Goal: Navigation & Orientation: Find specific page/section

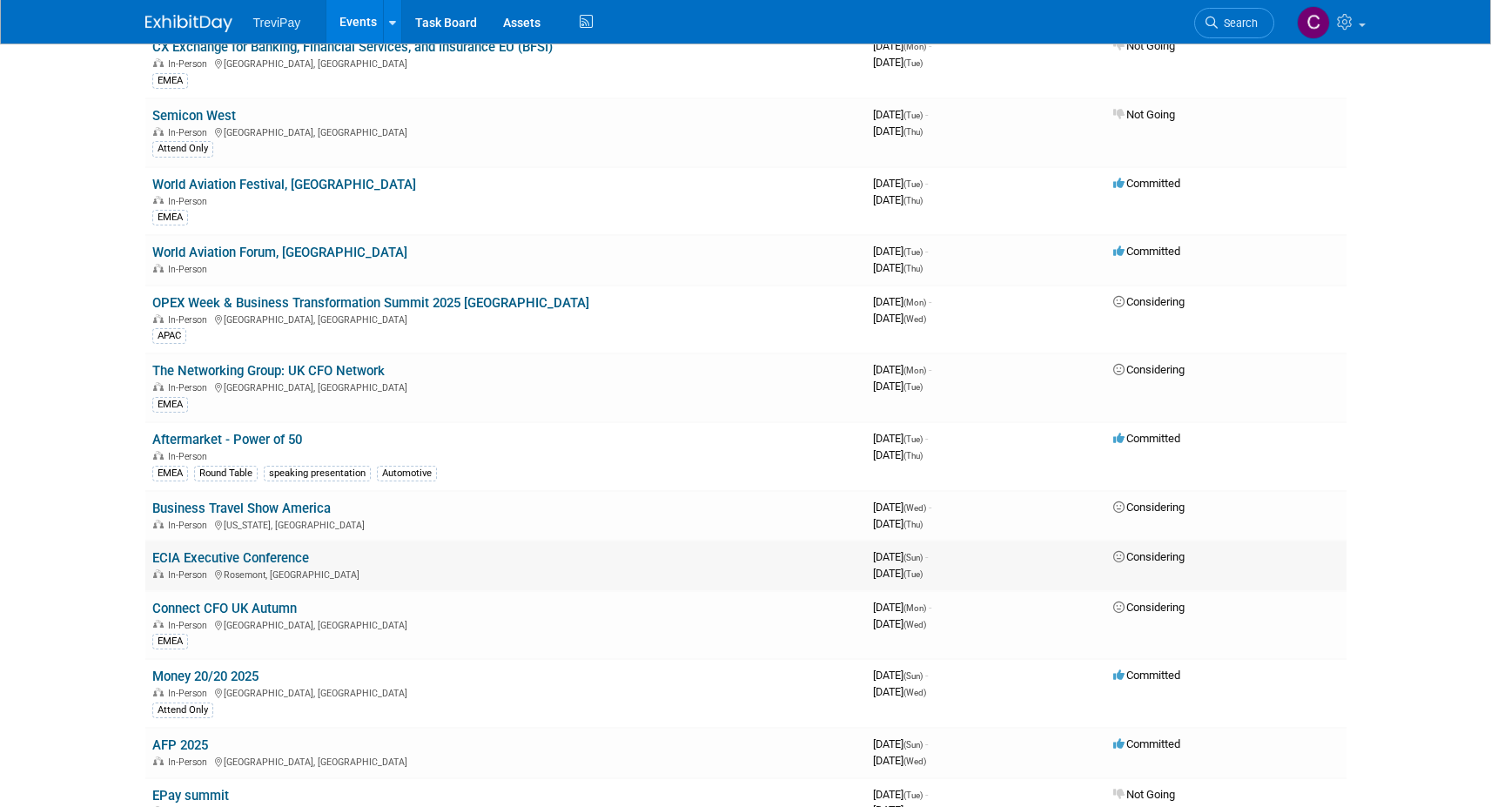
scroll to position [1306, 0]
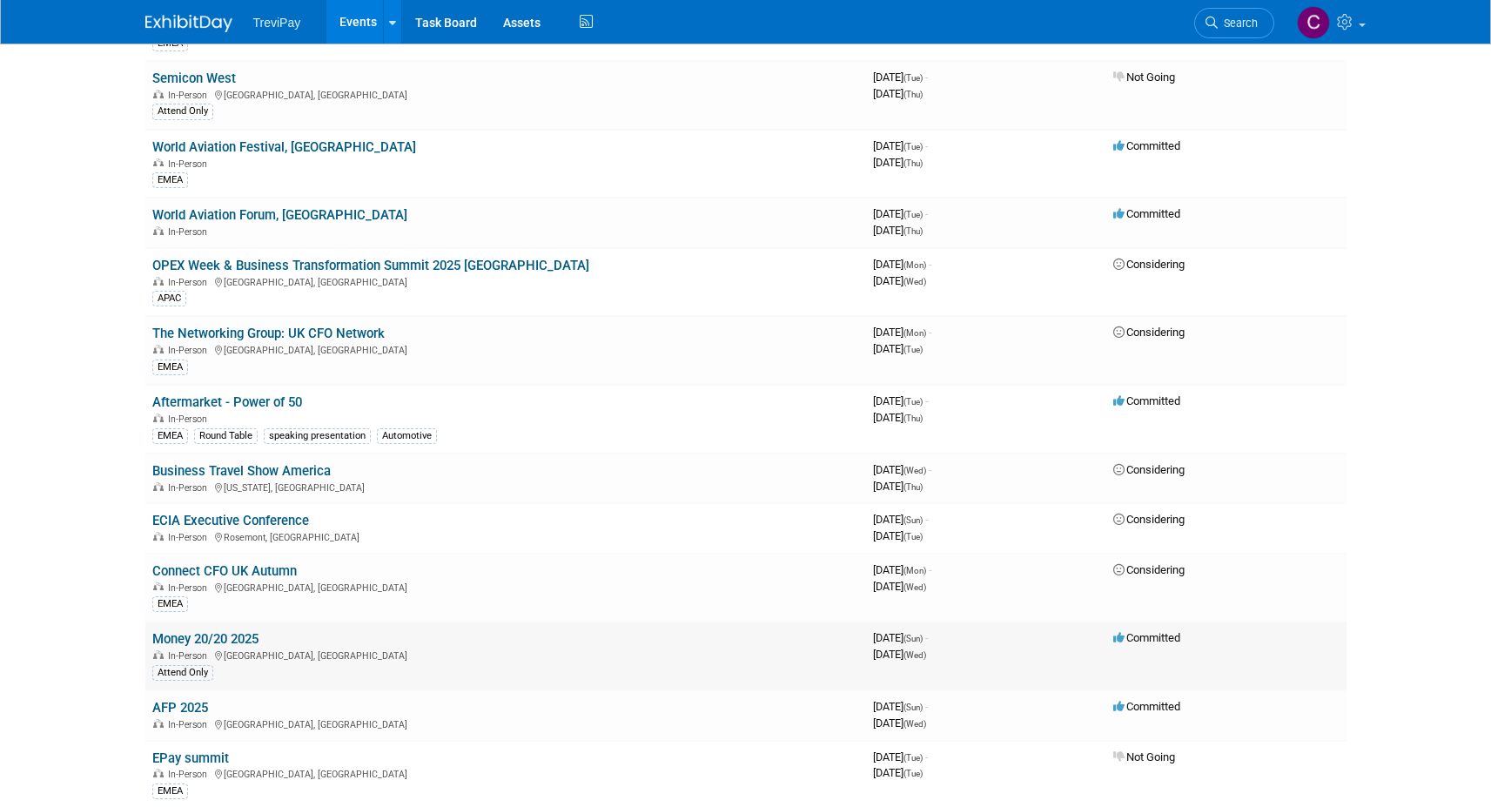
click at [194, 632] on link "Money 20/20 2025" at bounding box center [205, 639] width 106 height 16
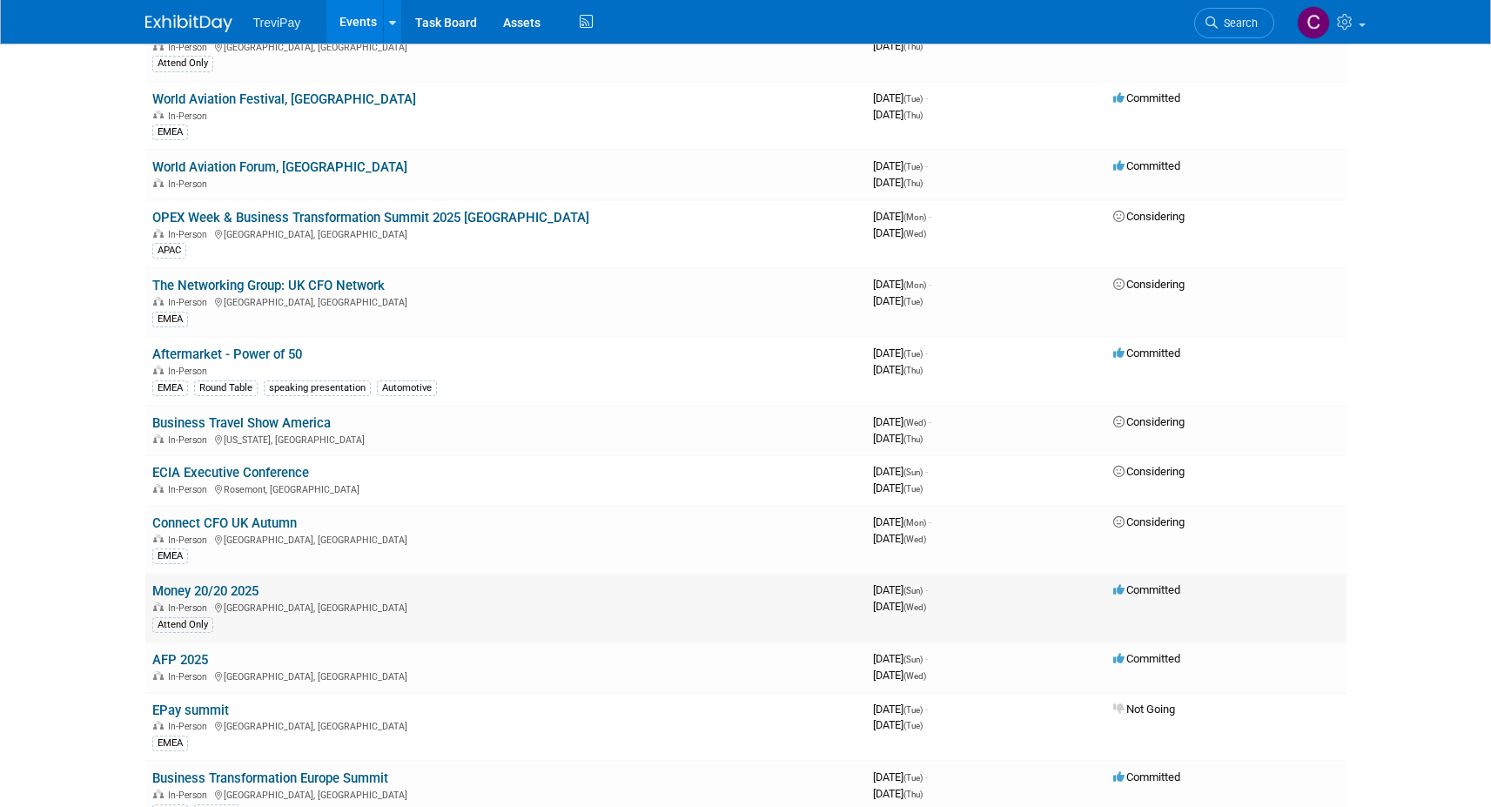
scroll to position [1393, 0]
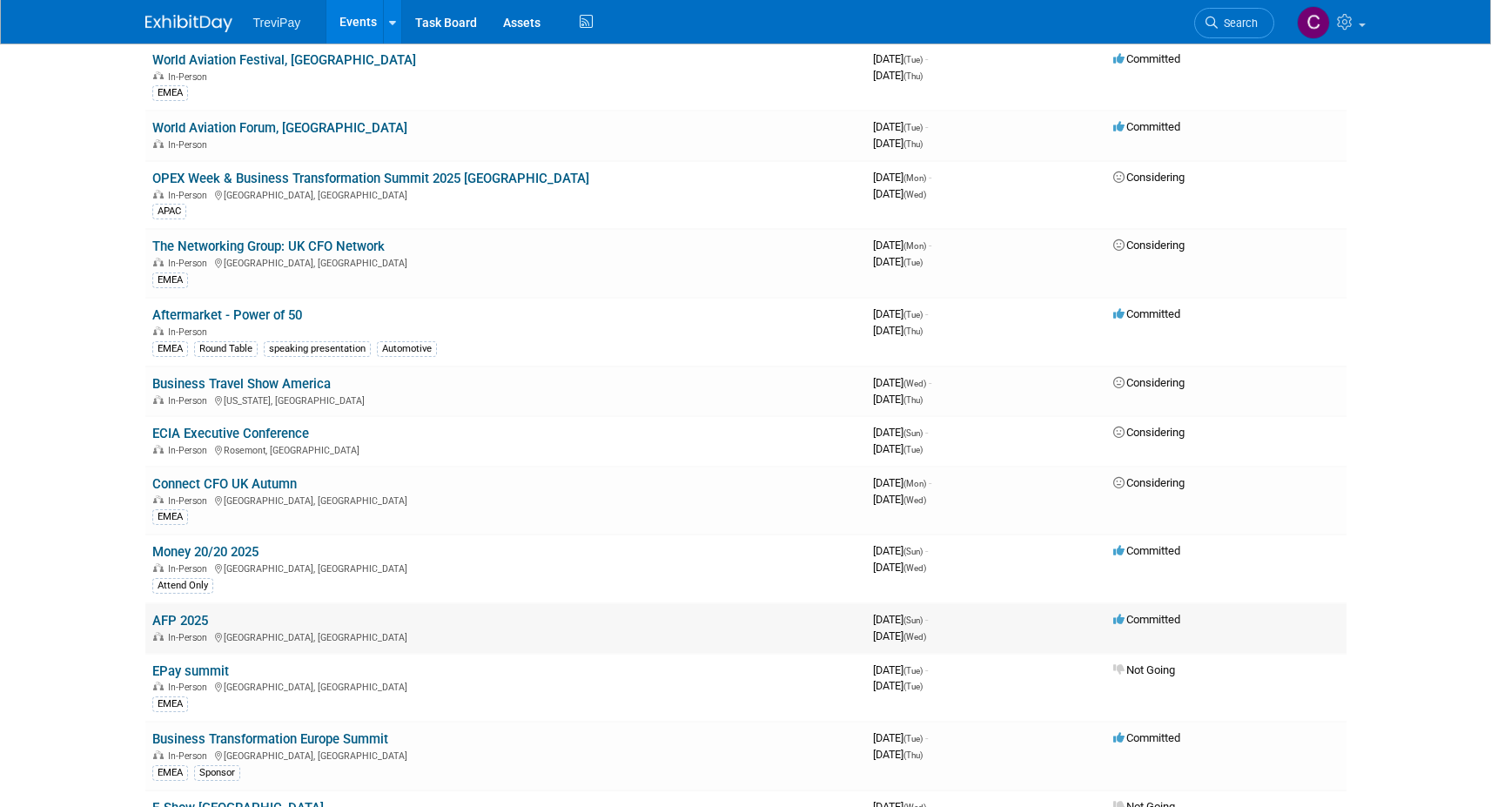
click at [174, 617] on link "AFP 2025" at bounding box center [180, 621] width 56 height 16
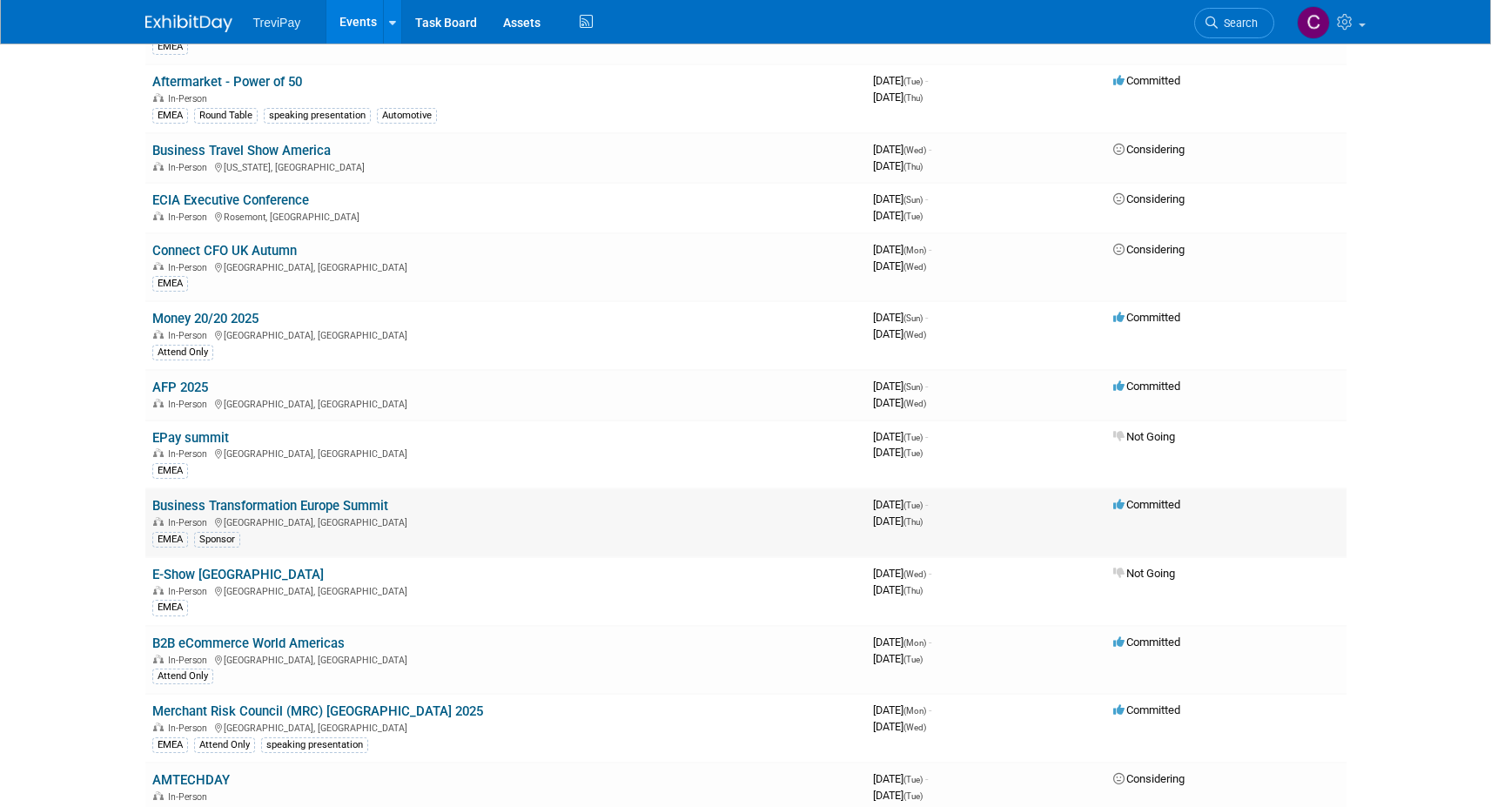
scroll to position [1654, 0]
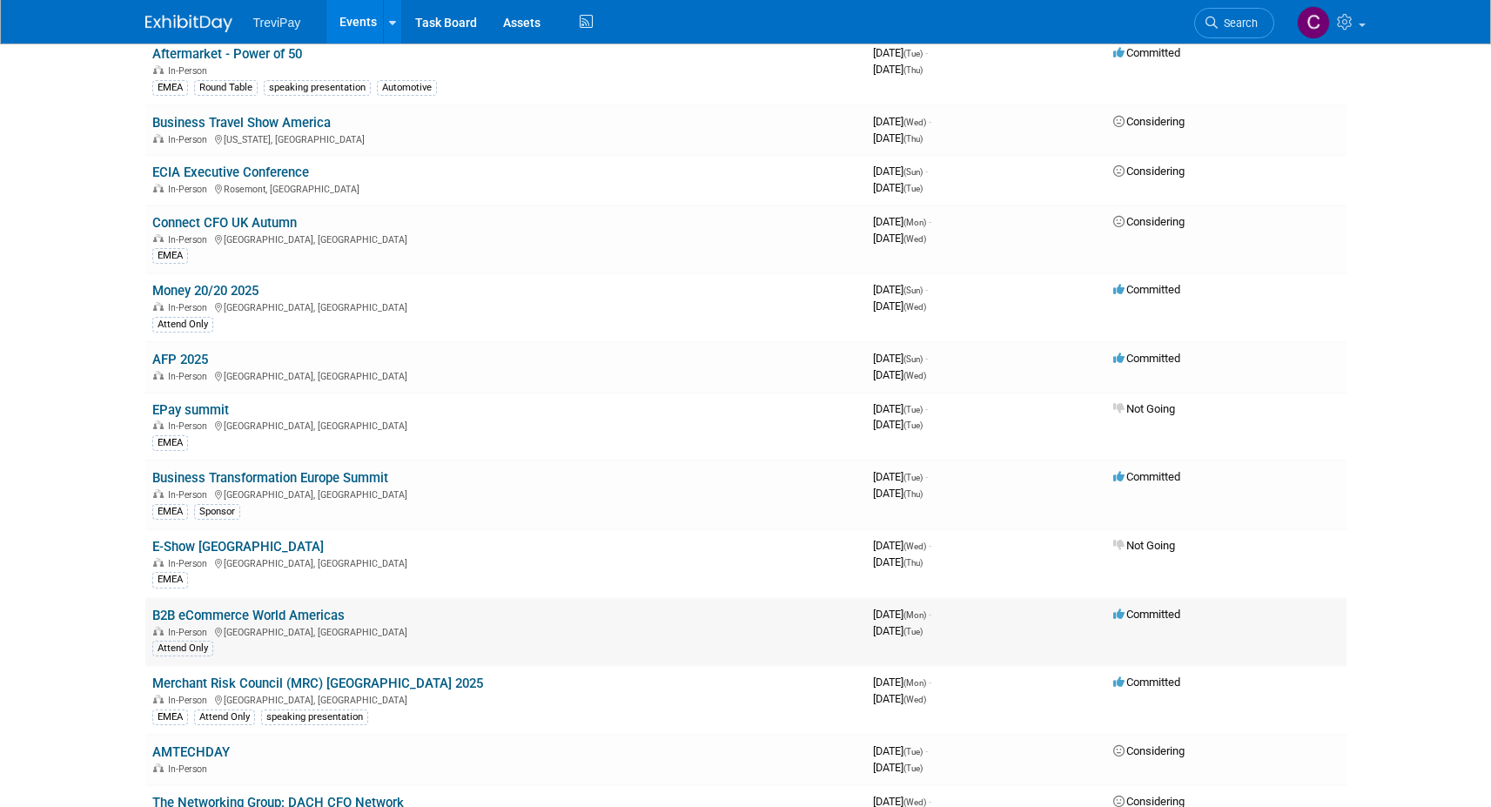
click at [313, 609] on link "B2B eCommerce World Americas" at bounding box center [248, 616] width 192 height 16
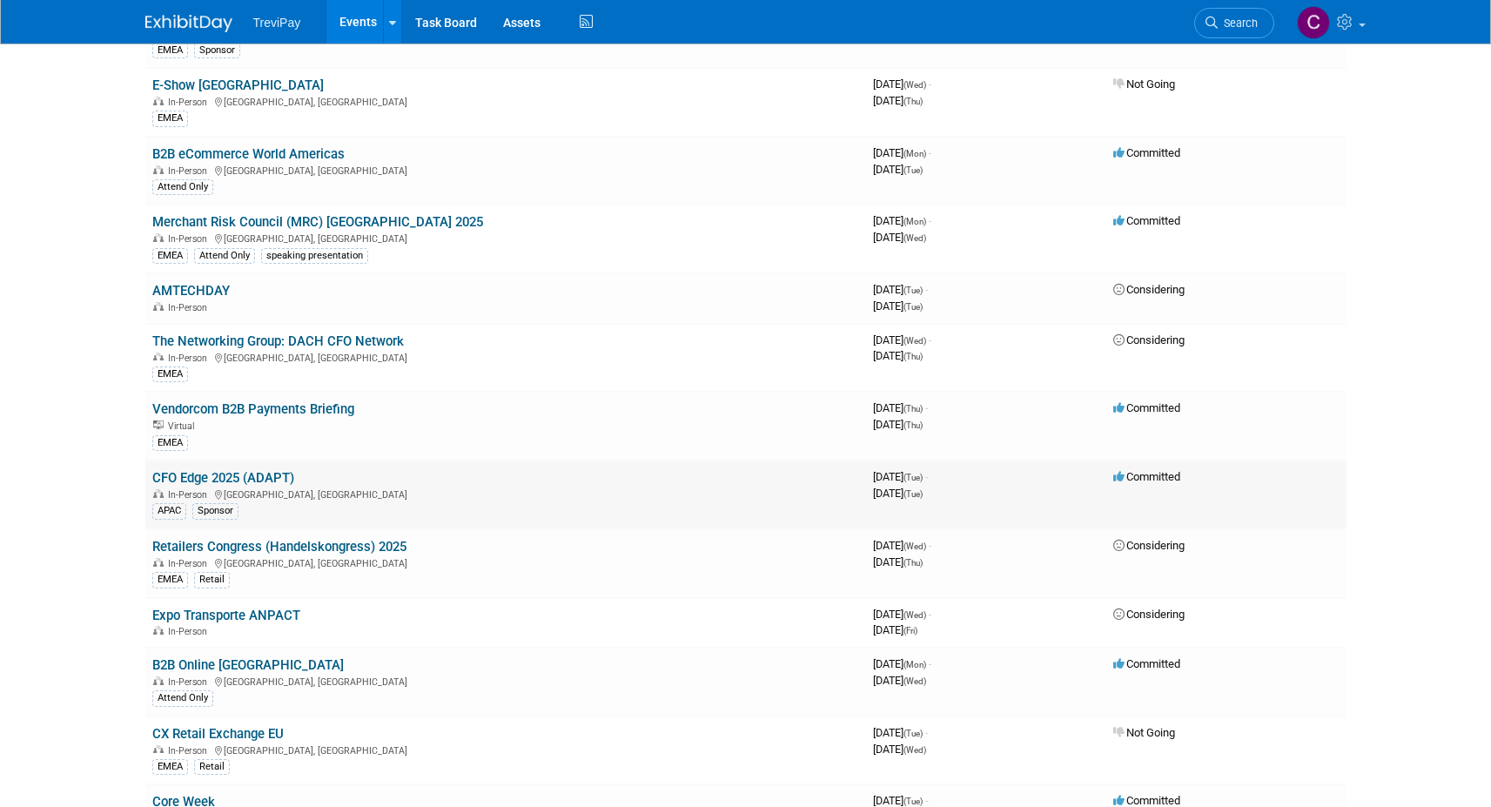
scroll to position [2176, 0]
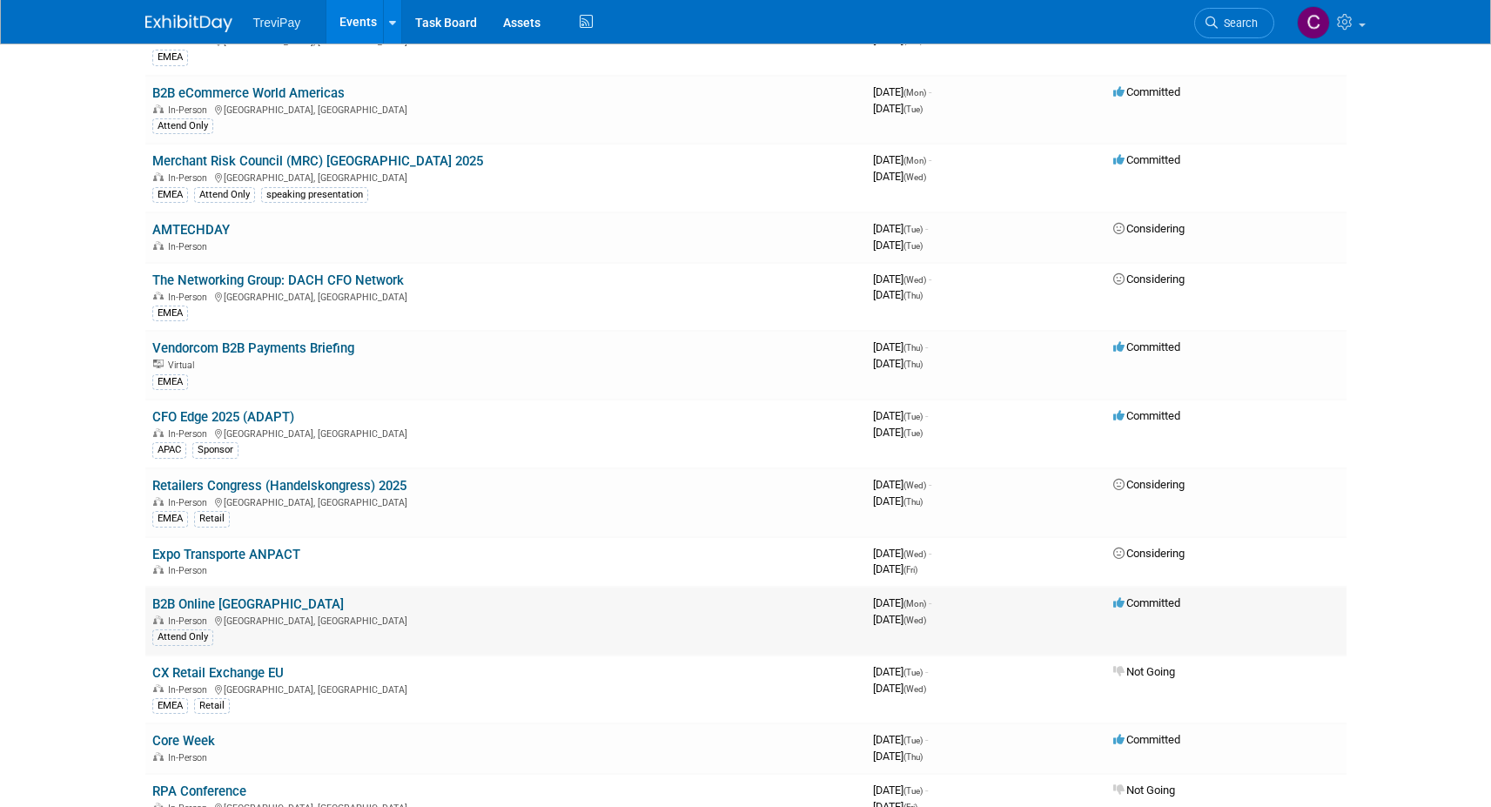
click at [231, 596] on link "B2B Online [GEOGRAPHIC_DATA]" at bounding box center [248, 604] width 192 height 16
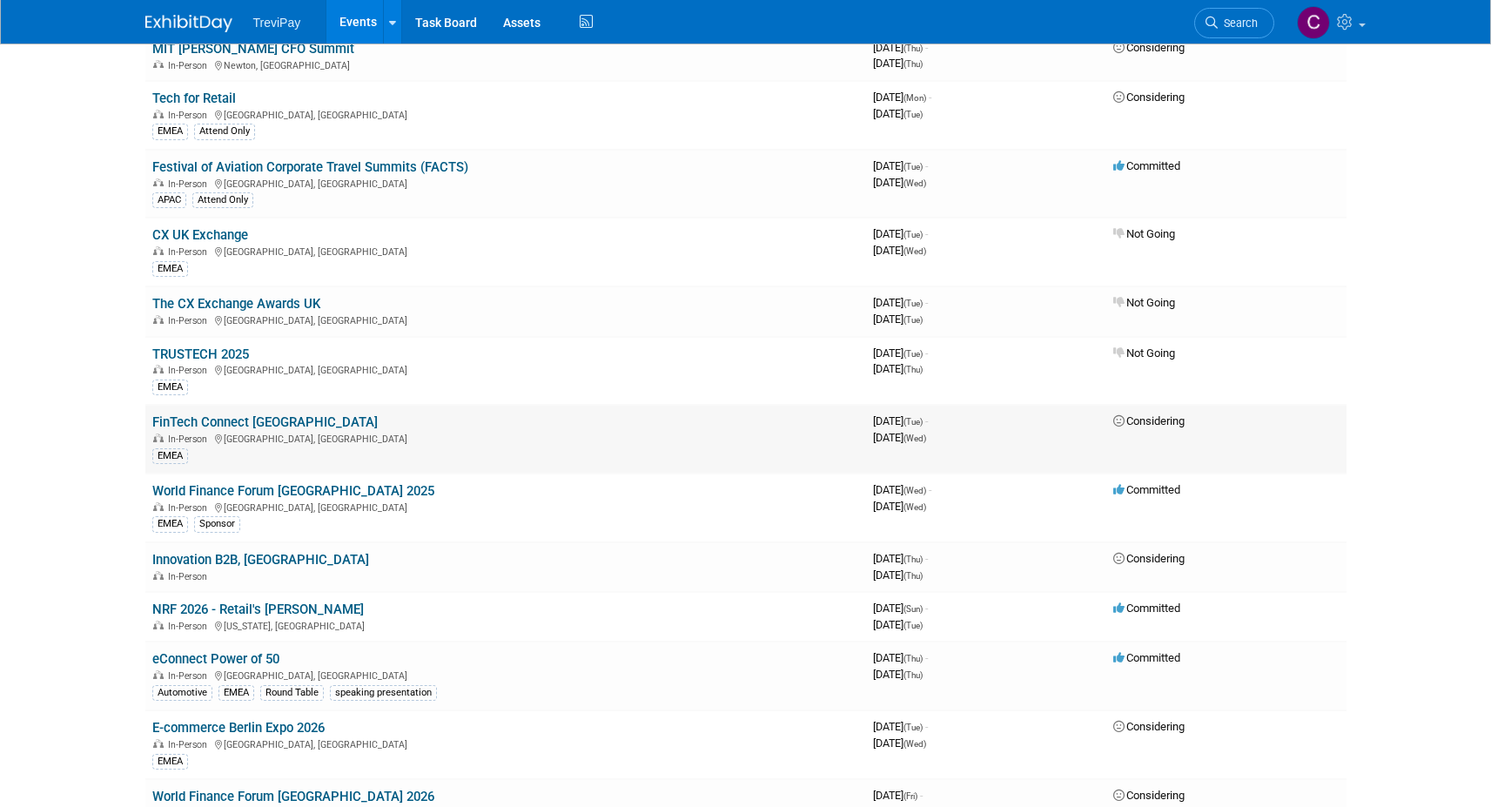
scroll to position [3134, 0]
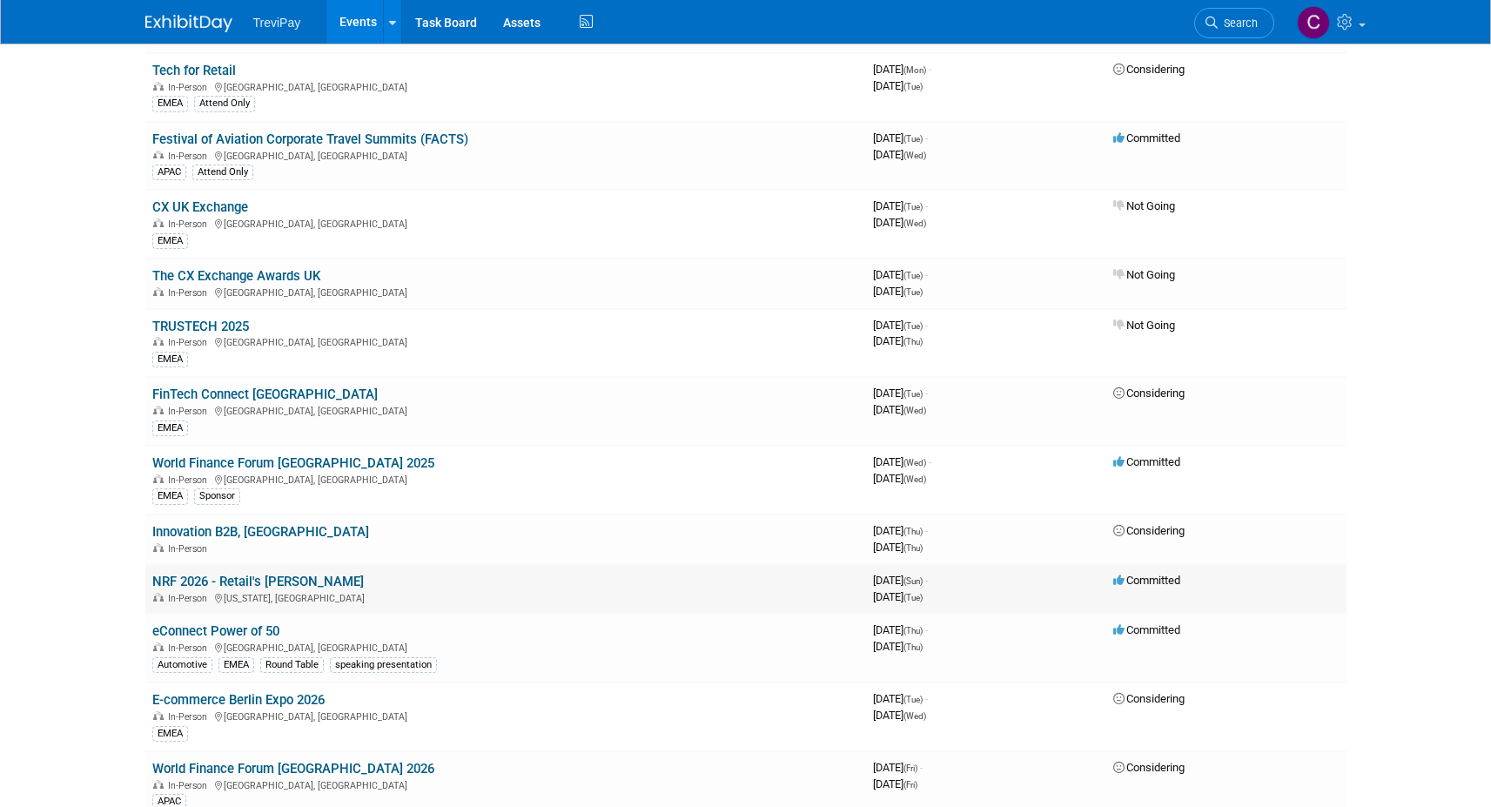
click at [251, 581] on link "NRF 2026 - Retail's [PERSON_NAME]" at bounding box center [258, 582] width 212 height 16
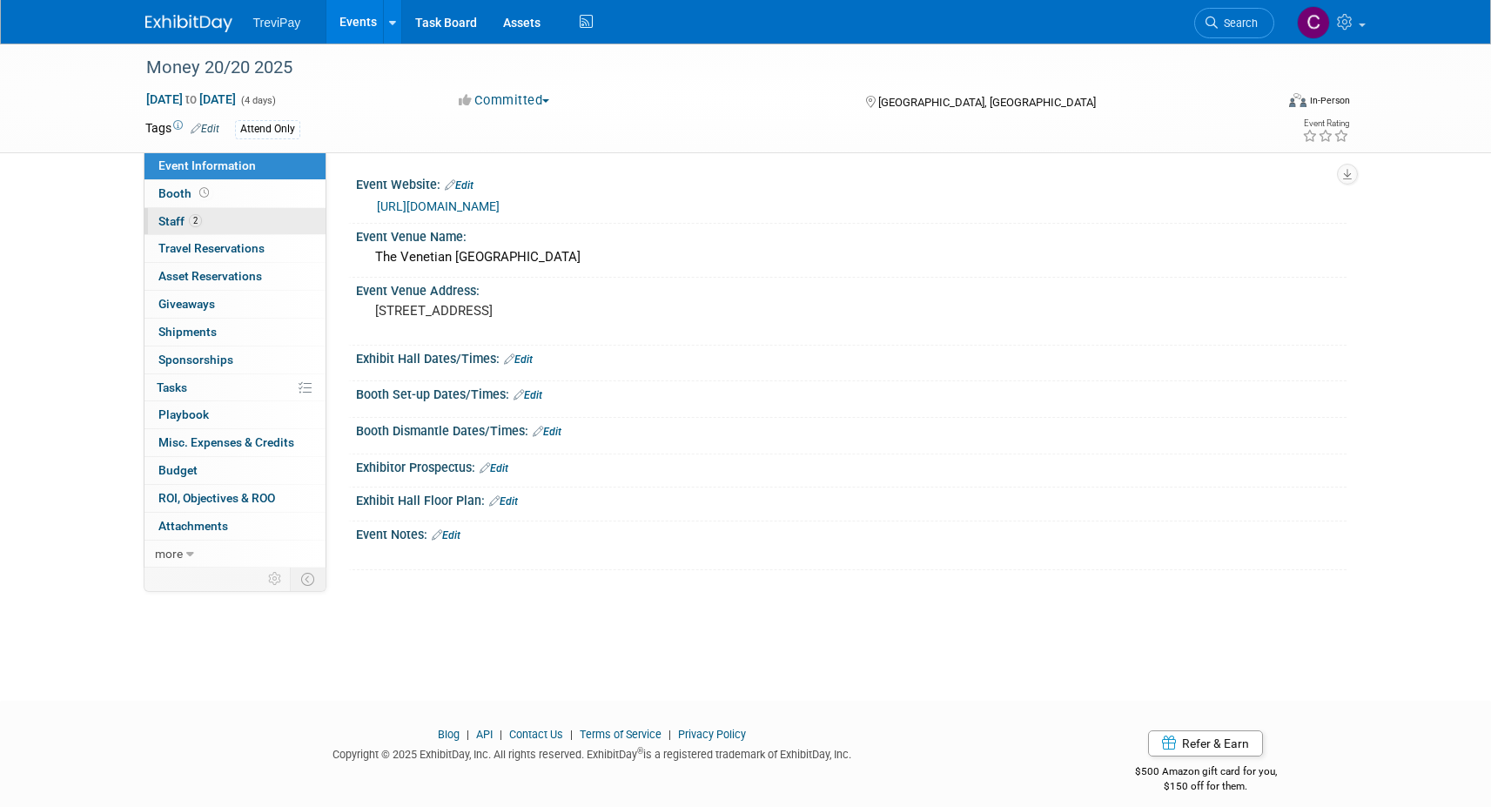
click at [247, 219] on link "2 Staff 2" at bounding box center [235, 221] width 181 height 27
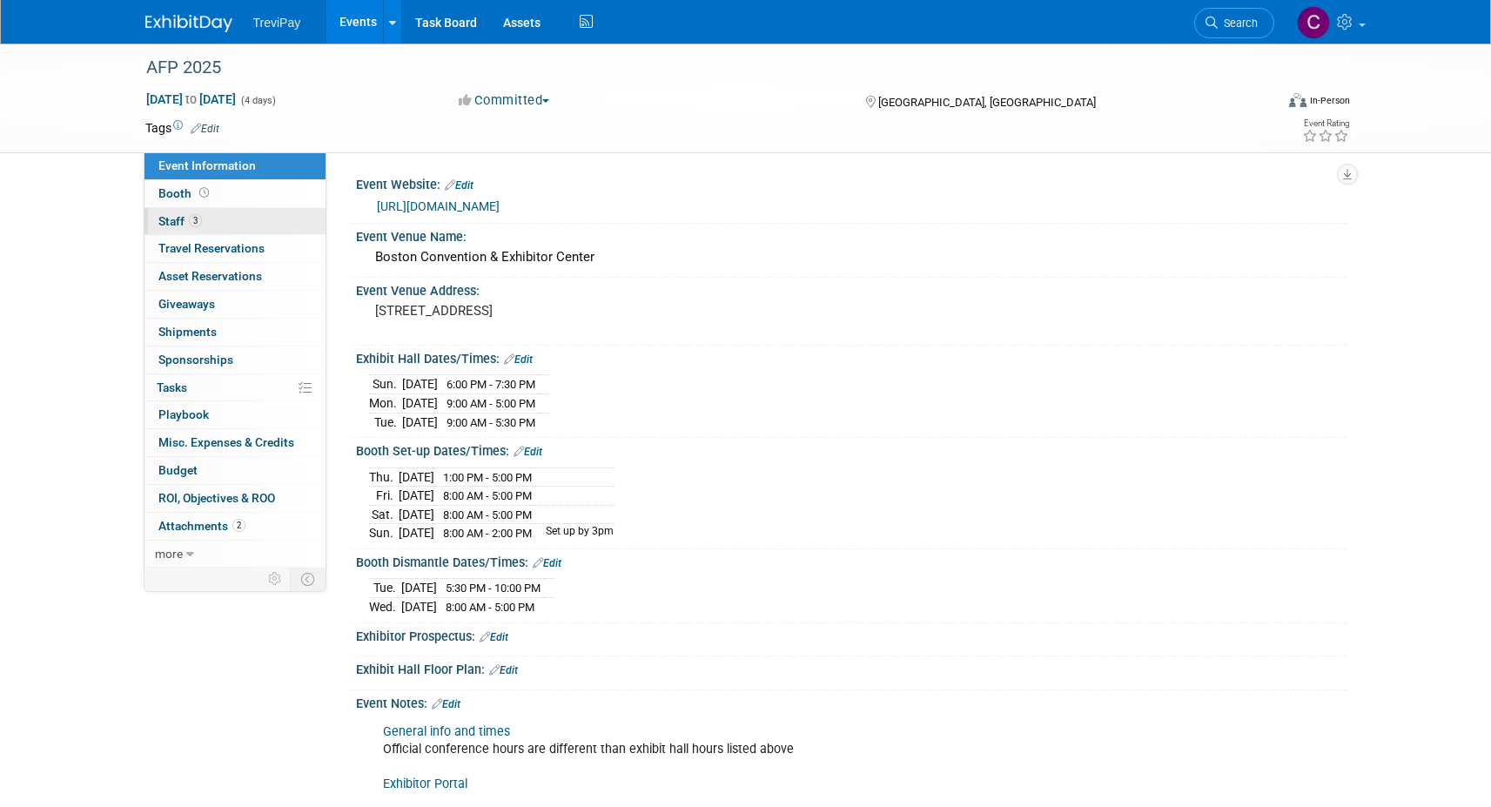
click at [270, 225] on link "3 Staff 3" at bounding box center [235, 221] width 181 height 27
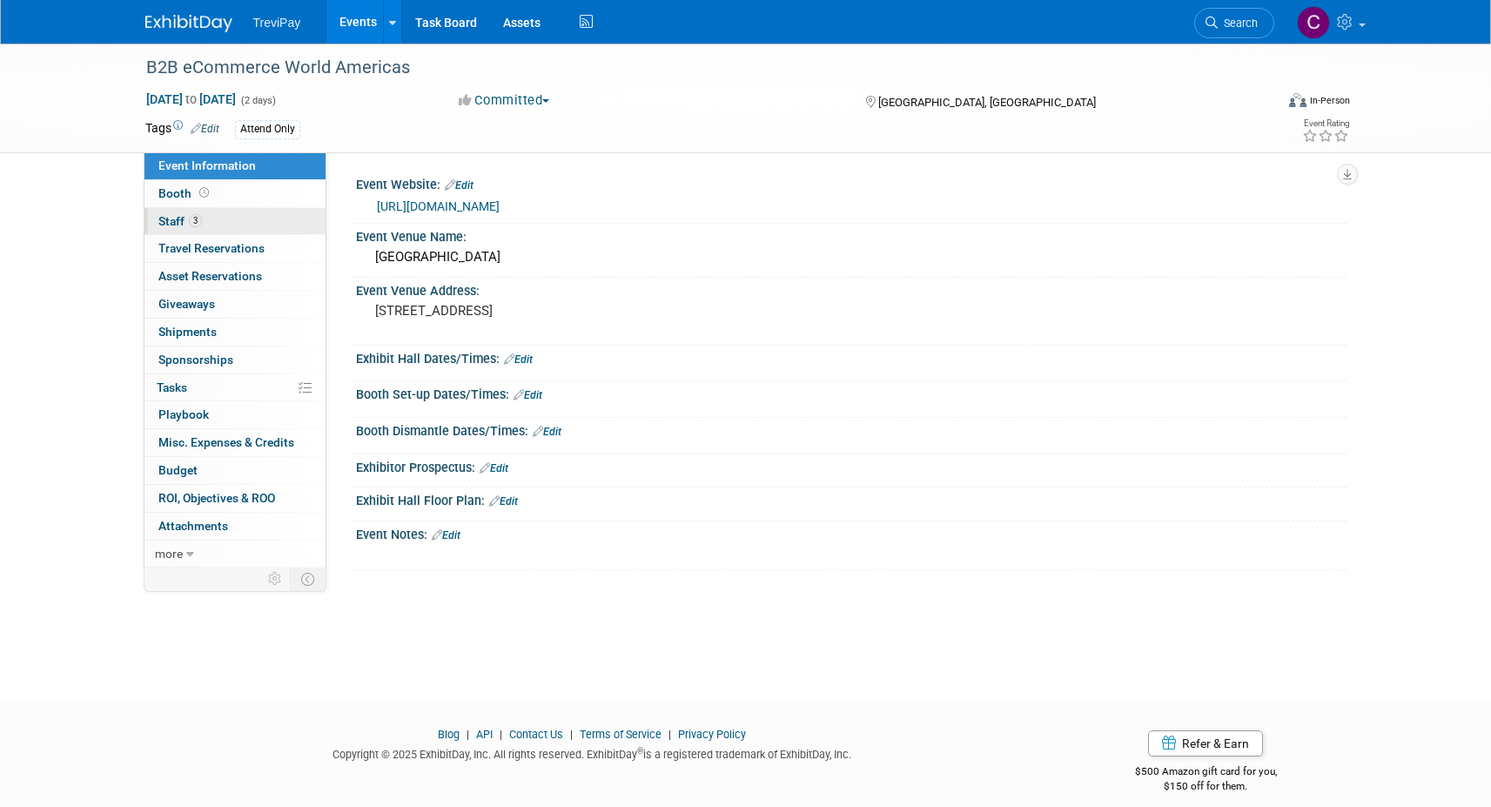
click at [248, 215] on link "3 Staff 3" at bounding box center [235, 221] width 181 height 27
click at [257, 222] on link "2 Staff 2" at bounding box center [235, 221] width 181 height 27
